Goal: Task Accomplishment & Management: Use online tool/utility

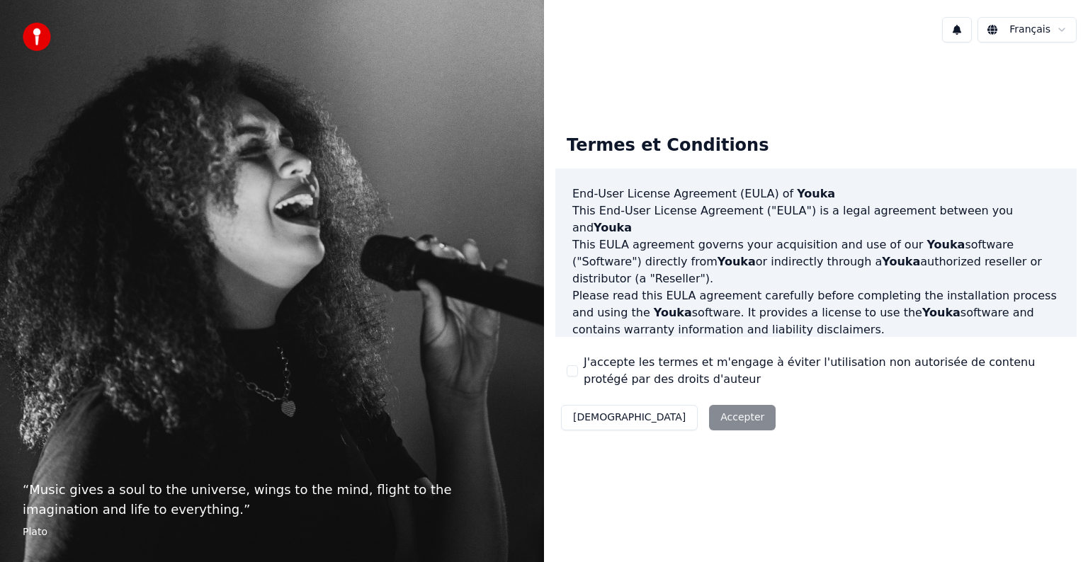
click at [652, 418] on div "Décliner Accepter" at bounding box center [668, 417] width 226 height 37
click at [569, 366] on button "J'accepte les termes et m'engage à éviter l'utilisation non autorisée de conten…" at bounding box center [572, 370] width 11 height 11
click at [709, 414] on button "Accepter" at bounding box center [742, 417] width 67 height 25
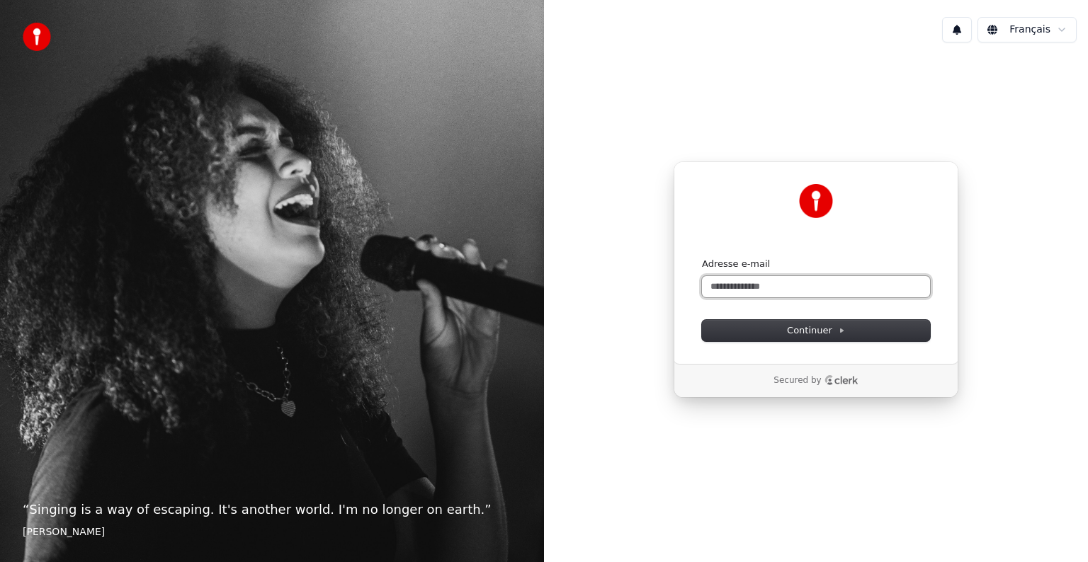
click at [795, 286] on input "Adresse e-mail" at bounding box center [816, 286] width 228 height 21
click at [702, 258] on button "submit" at bounding box center [702, 258] width 0 height 0
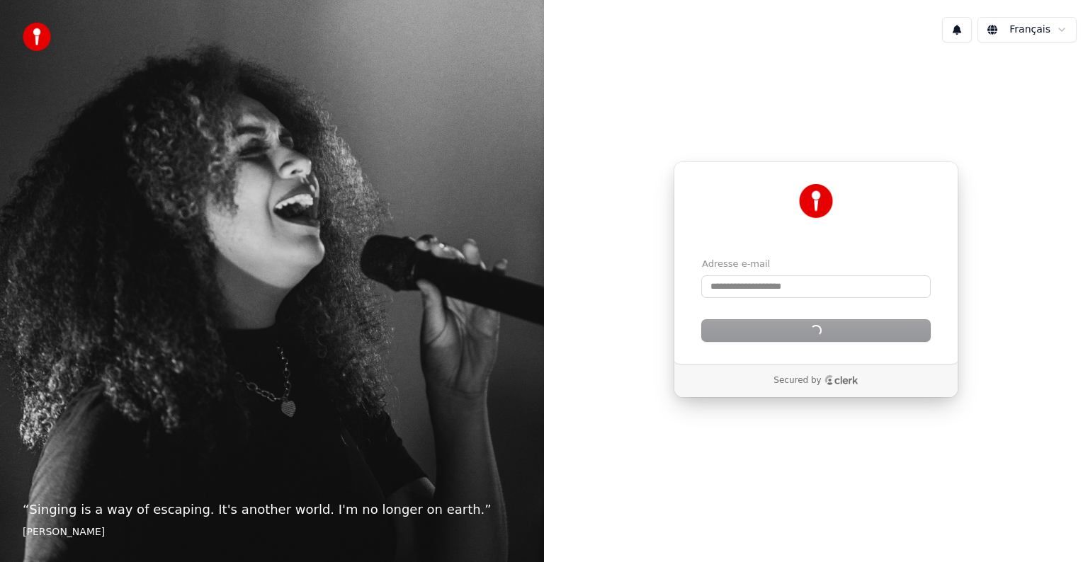
type input "**********"
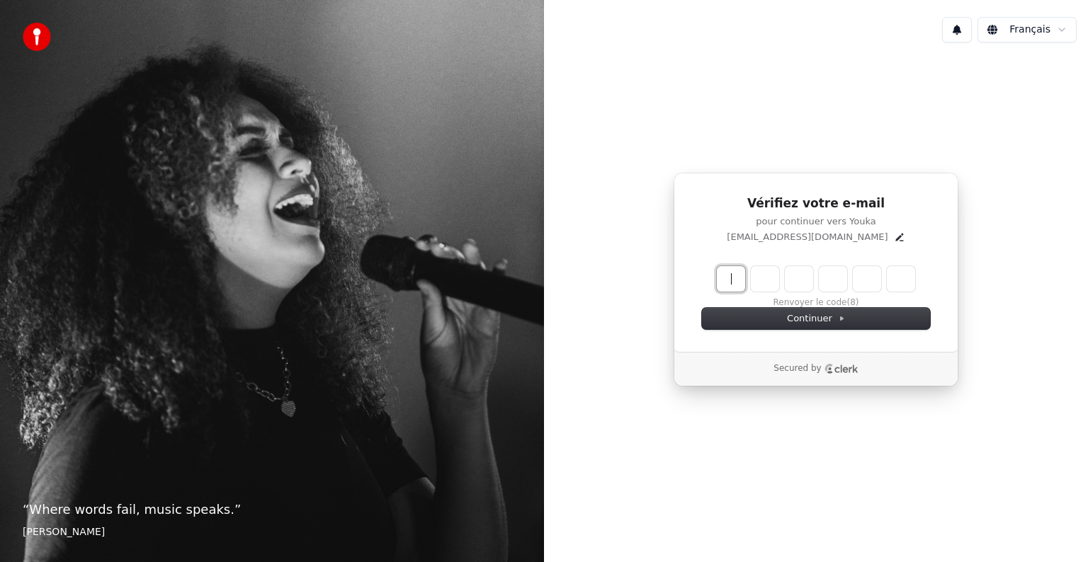
click at [738, 280] on input "Enter verification code" at bounding box center [816, 278] width 198 height 25
type input "******"
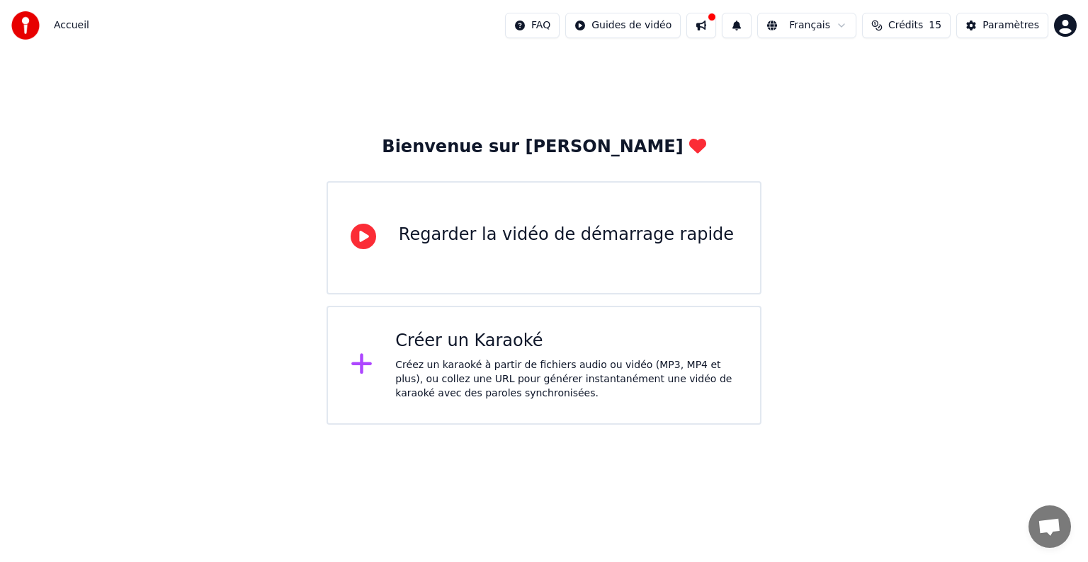
click at [367, 383] on div "Créer un Karaoké Créez un karaoké à partir de fichiers audio ou vidéo (MP3, MP4…" at bounding box center [543, 365] width 435 height 119
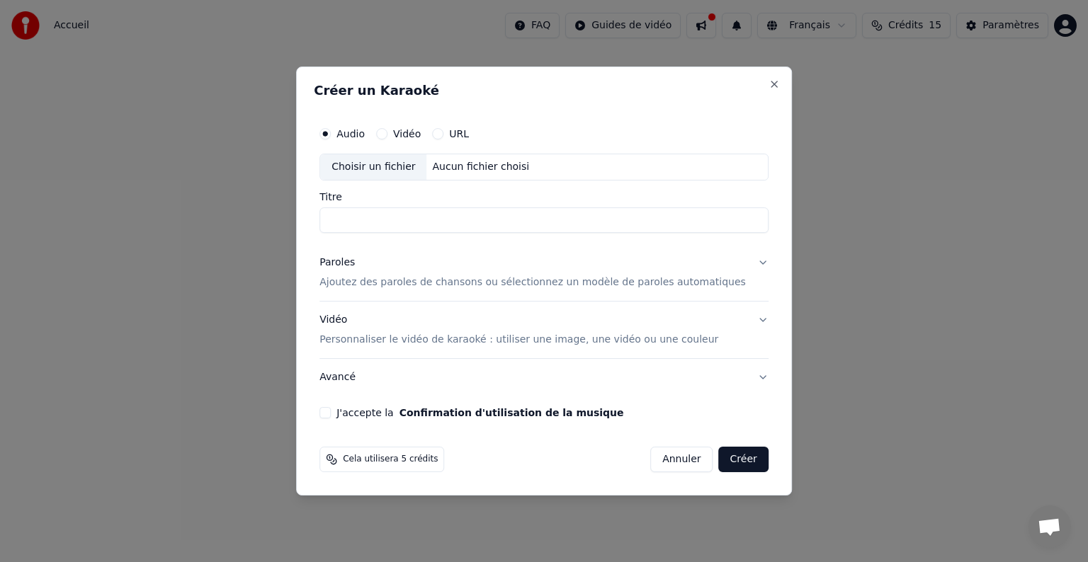
click at [373, 266] on div "Paroles Ajoutez des paroles de chansons ou sélectionnez un modèle de paroles au…" at bounding box center [532, 273] width 426 height 34
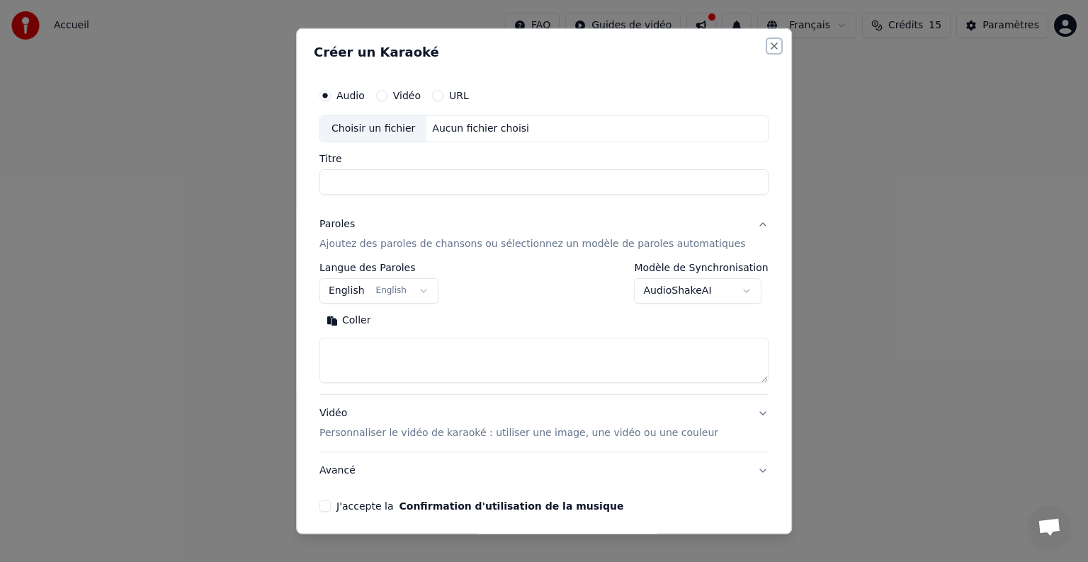
click at [768, 42] on button "Close" at bounding box center [773, 45] width 11 height 11
select select
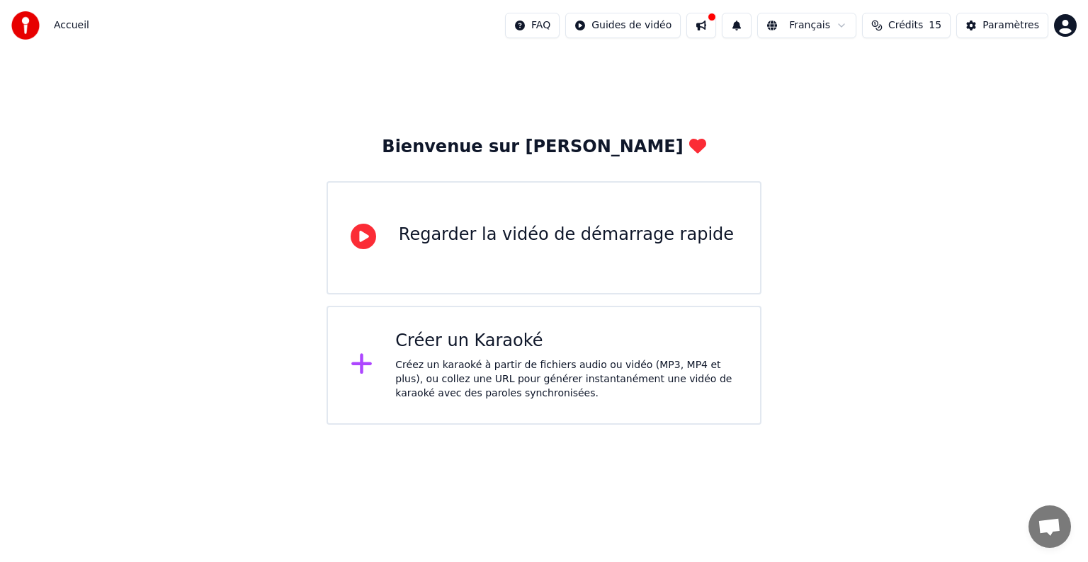
click at [501, 261] on div "Regarder la vidéo de démarrage rapide" at bounding box center [543, 237] width 435 height 113
